Goal: Contribute content

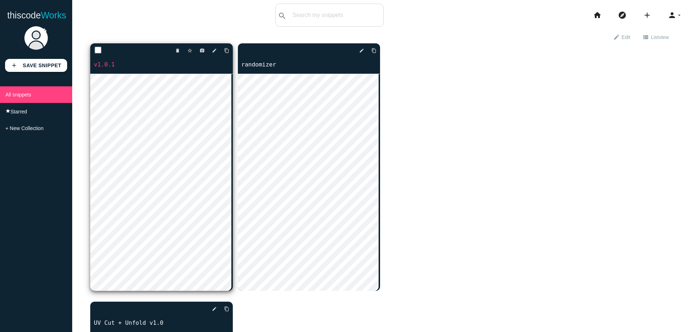
click at [130, 53] on div "delete star_border photo_camera edit content_copy" at bounding box center [161, 50] width 143 height 14
click at [116, 60] on p at bounding box center [161, 59] width 143 height 3
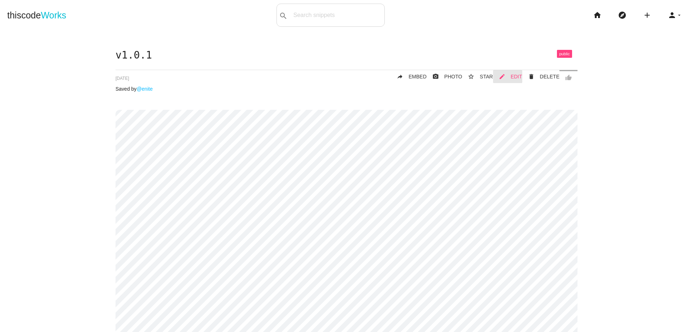
click at [516, 76] on span "EDIT" at bounding box center [517, 77] width 12 height 6
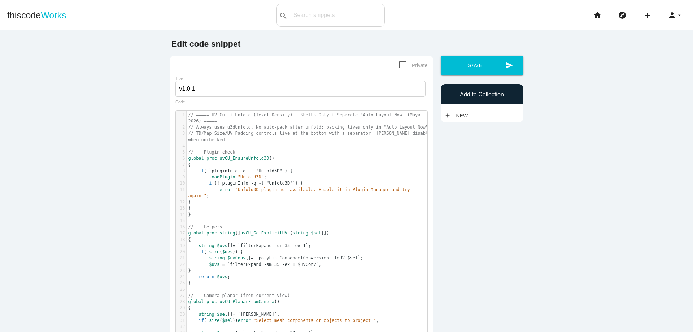
scroll to position [2, 0]
click at [264, 130] on pre "// Always uses u3dUnfold. No auto-pack after unfold; packing lives only in "Aut…" at bounding box center [310, 127] width 246 height 6
type textarea "// ===== UV Cut + Unfold (Texel Density) — Shells-Only + Separate "Auto Layout …"
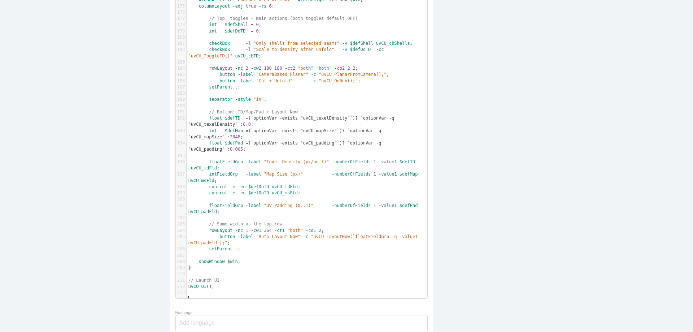
scroll to position [1194, 0]
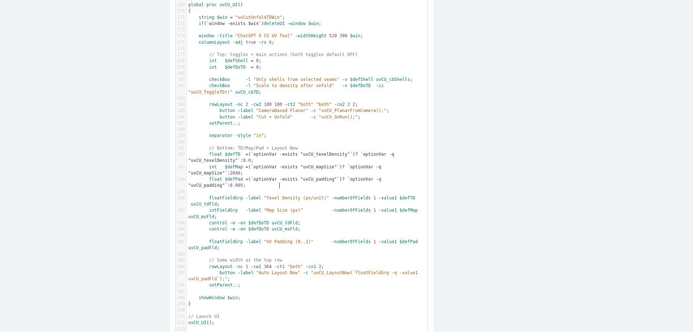
click at [276, 189] on pre "float $defPad = ( `optionVar -exists "uvCU_padding"` ) ? `optionVar -q "uvCU_pa…" at bounding box center [310, 182] width 246 height 13
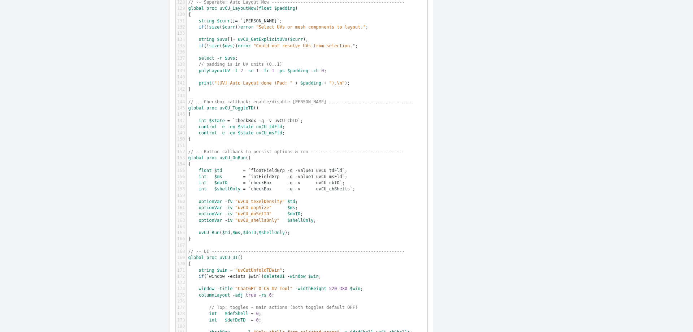
scroll to position [1085, 0]
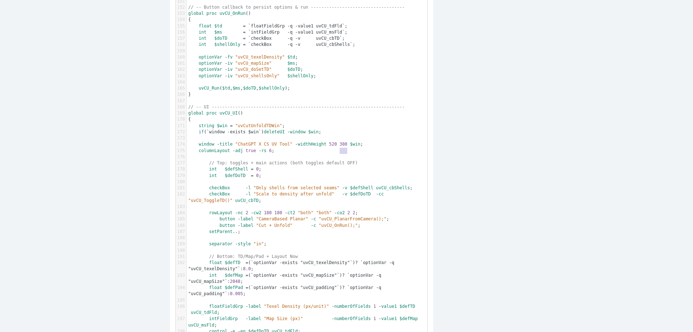
drag, startPoint x: 337, startPoint y: 153, endPoint x: 344, endPoint y: 153, distance: 7.2
click at [344, 147] on span "380" at bounding box center [344, 144] width 8 height 5
type textarea "400"
click at [339, 129] on pre "string $win = "uvCutUnfoldTDWin" ;" at bounding box center [310, 126] width 246 height 6
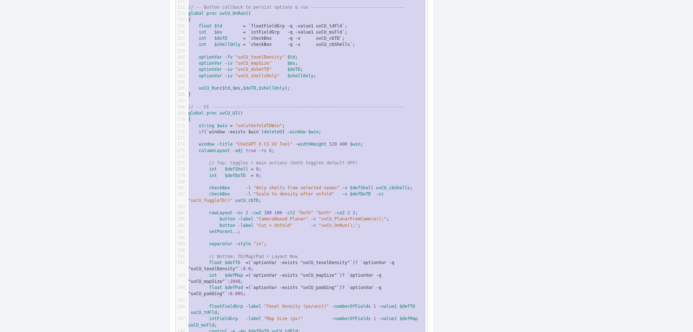
type textarea "// ===== UV Cut + Unfold (Texel Density) — Shells-Only + Separate "Auto Layout …"
click at [296, 172] on pre "int $defShell = 0 ;" at bounding box center [310, 169] width 246 height 6
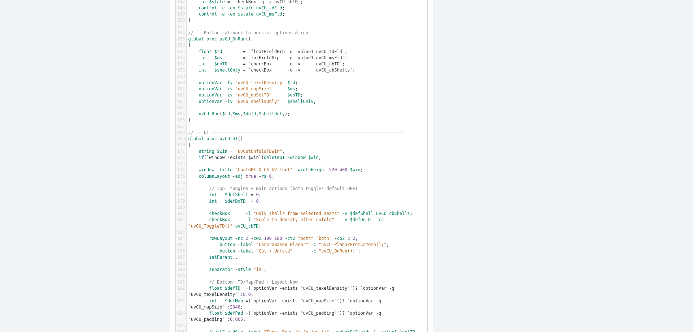
scroll to position [977, 0]
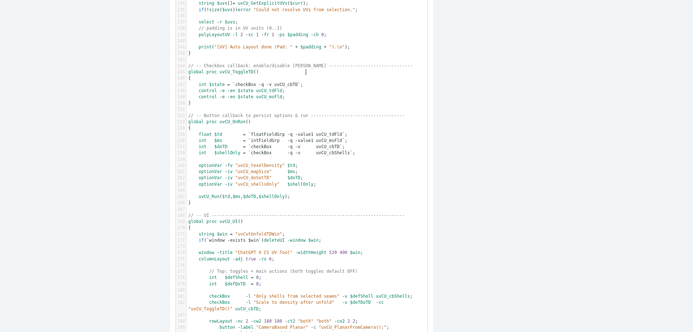
click at [303, 68] on span "// -- Checkbox callback: enable/disable [PERSON_NAME] -------------------------…" at bounding box center [300, 65] width 224 height 5
type textarea "// ===== UV Cut + Unfold (Texel Density) — Shells-Only + Separate "Auto Layout …"
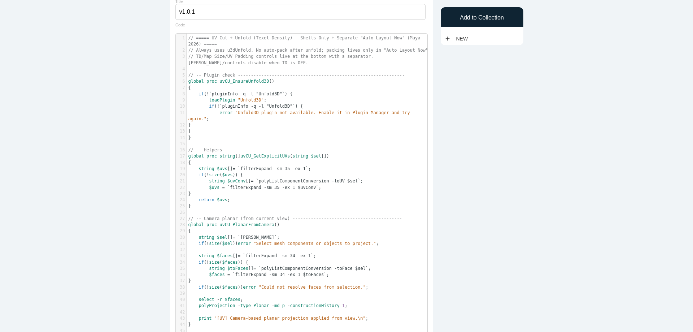
scroll to position [0, 0]
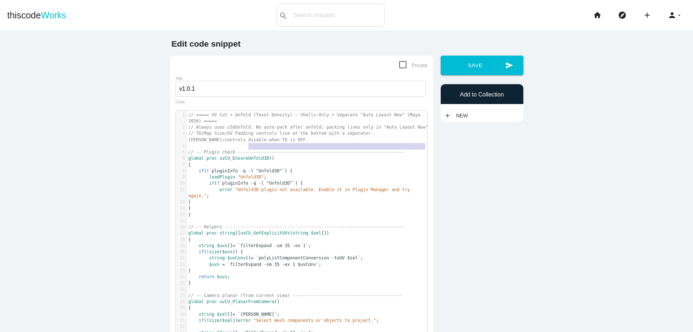
type textarea "is OFF."
drag, startPoint x: 260, startPoint y: 149, endPoint x: 229, endPoint y: 147, distance: 31.2
click at [229, 143] on pre "// TD/Map Size/UV Padding controls live at the bottom with a separator. TD fiel…" at bounding box center [310, 136] width 246 height 13
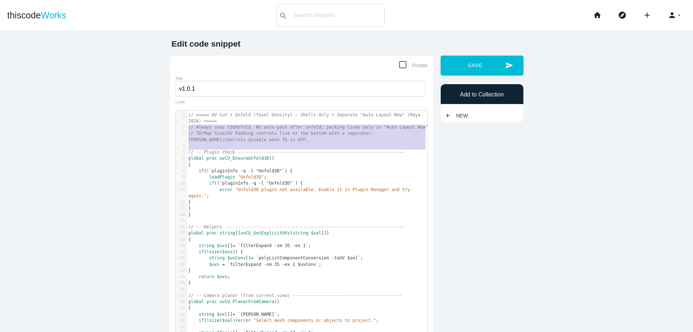
type textarea "// ===== UV Cut + Unfold (Texel Density) — Shells-Only + Separate "Auto Layout …"
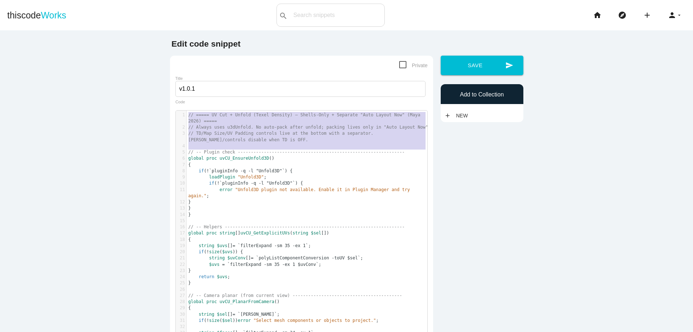
drag, startPoint x: 187, startPoint y: 153, endPoint x: 177, endPoint y: 116, distance: 38.9
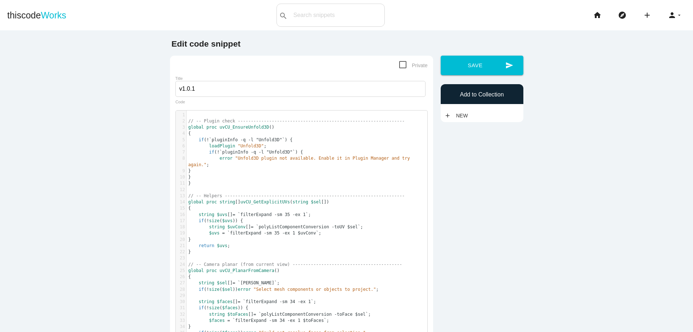
click at [188, 122] on span "// -- Plugin check ------------------------------------------------------------…" at bounding box center [296, 120] width 217 height 5
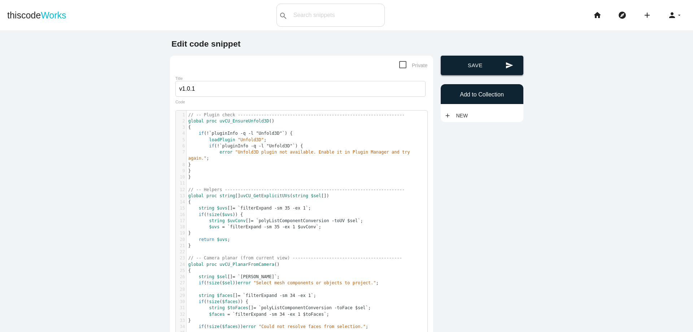
click at [482, 68] on button "send Save" at bounding box center [482, 65] width 83 height 19
